Goal: Task Accomplishment & Management: Manage account settings

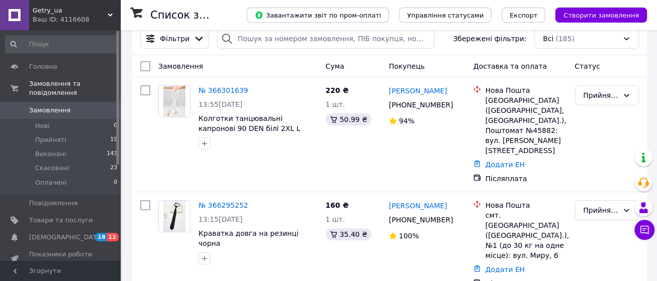
scroll to position [50, 0]
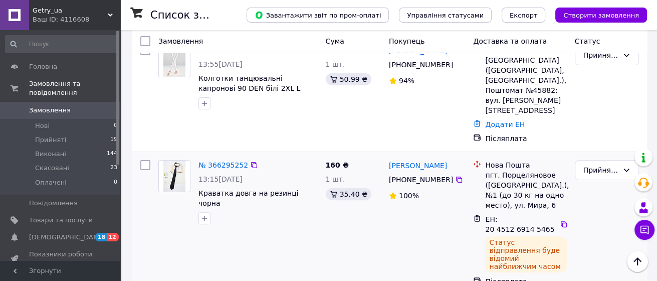
scroll to position [201, 0]
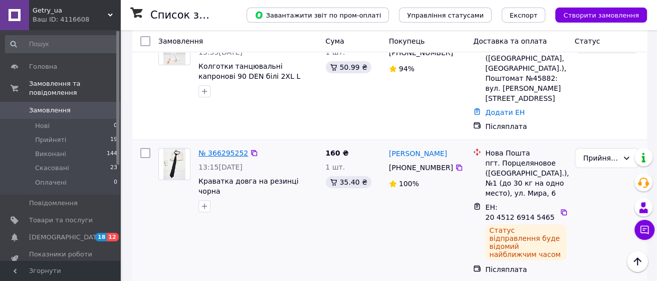
click at [229, 149] on link "№ 366295252" at bounding box center [224, 153] width 50 height 8
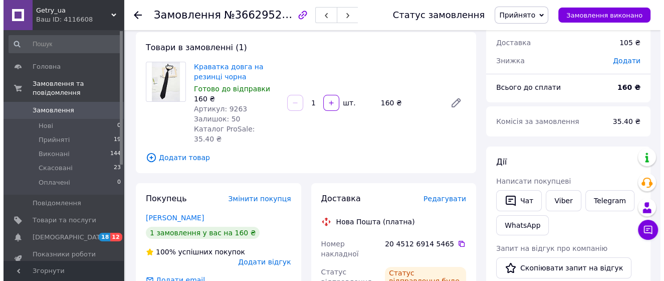
scroll to position [150, 0]
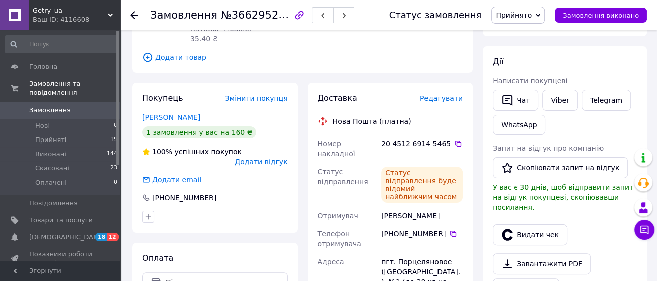
click at [445, 94] on span "Редагувати" at bounding box center [441, 98] width 43 height 8
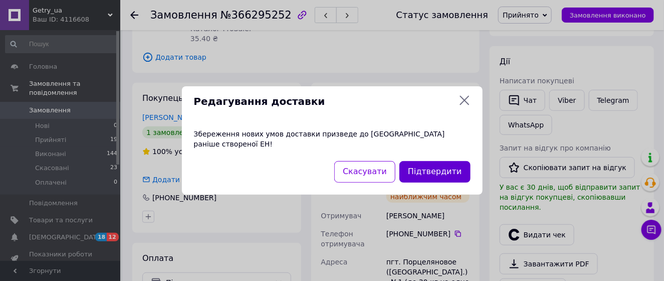
click at [437, 165] on button "Підтвердити" at bounding box center [435, 172] width 71 height 22
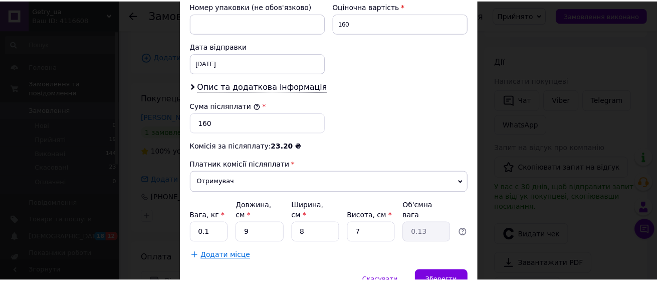
scroll to position [451, 0]
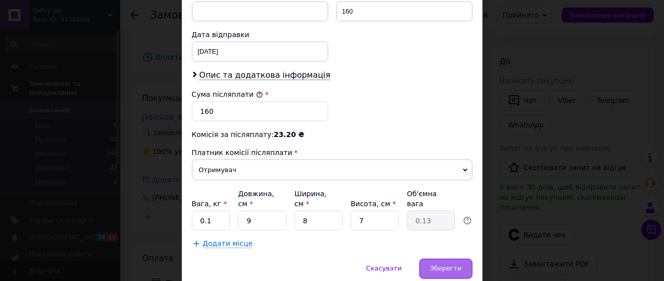
click at [444, 265] on span "Зберегти" at bounding box center [446, 269] width 32 height 8
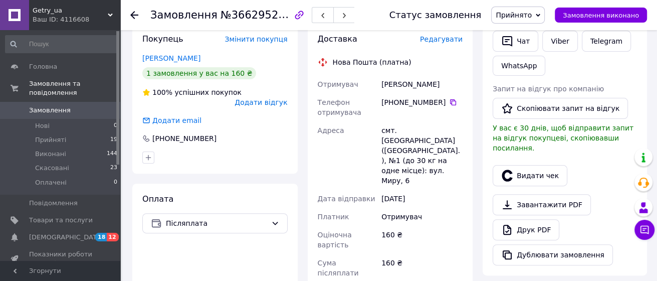
scroll to position [150, 0]
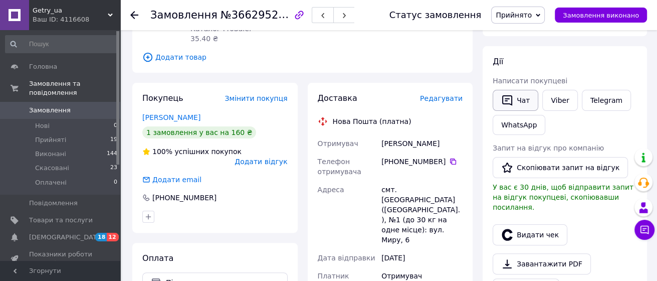
click at [523, 101] on button "Чат" at bounding box center [516, 100] width 46 height 21
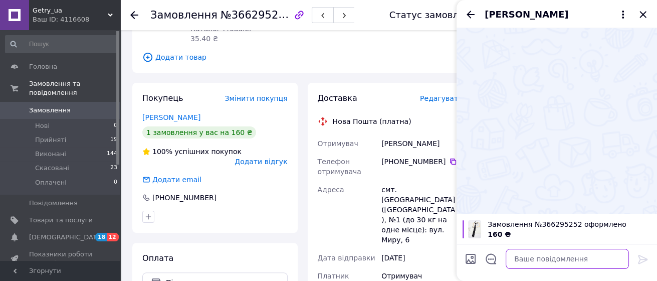
click at [546, 255] on textarea at bounding box center [567, 259] width 123 height 20
paste textarea "Дякую за замовлення! Сьогодні відправимо за ттн: 20451269146274 Чек: [URL][DOMA…"
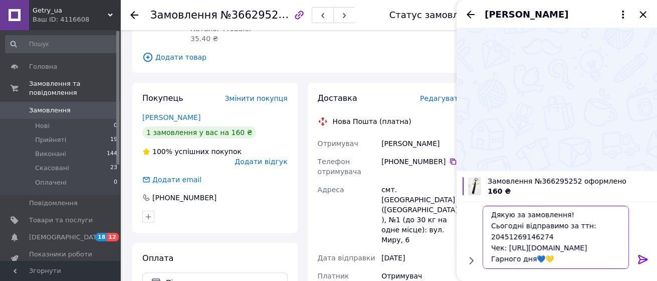
scroll to position [18, 0]
type textarea "Дякую за замовлення! Сьогодні відправимо за ттн: 20451269146274 Чек: [URL][DOMA…"
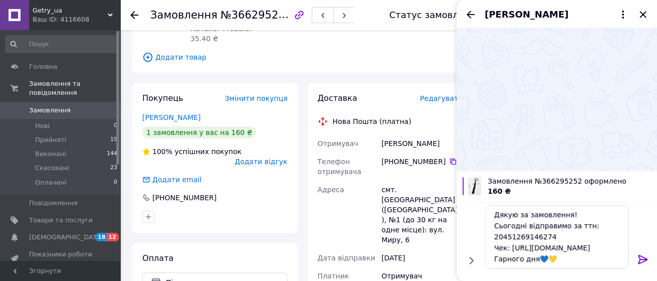
click at [641, 256] on icon at bounding box center [643, 259] width 10 height 9
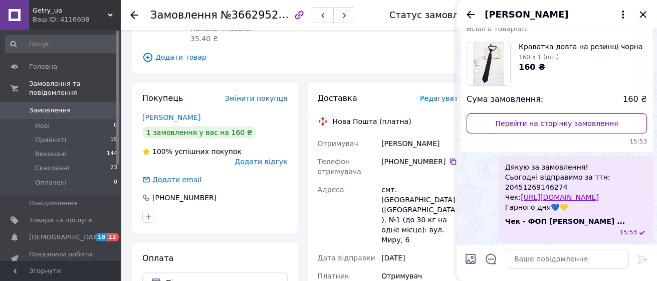
scroll to position [52, 0]
